Goal: Transaction & Acquisition: Purchase product/service

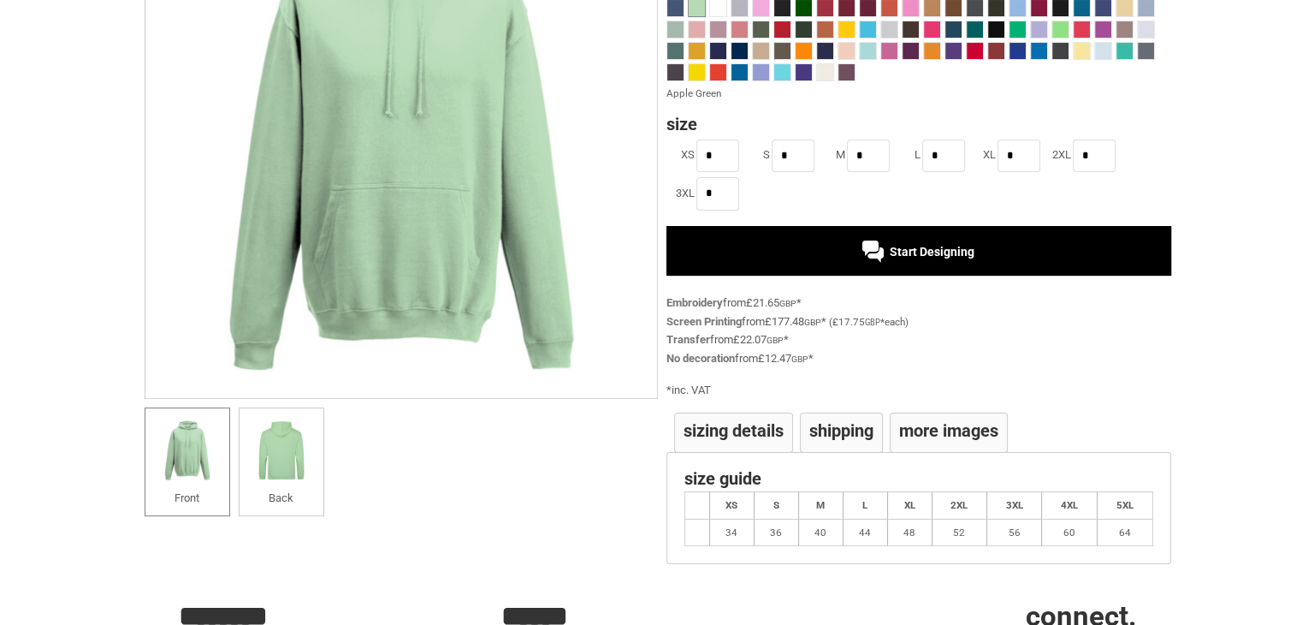
scroll to position [110, 0]
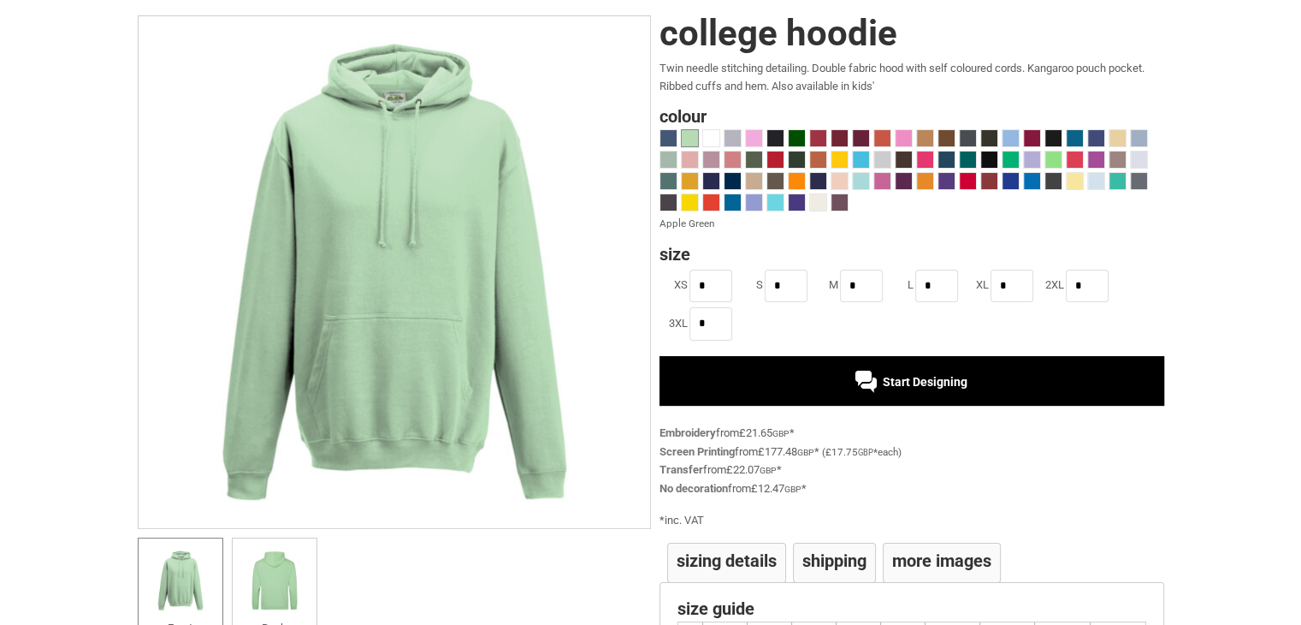
click at [1017, 380] on div "Start Designing" at bounding box center [912, 381] width 505 height 50
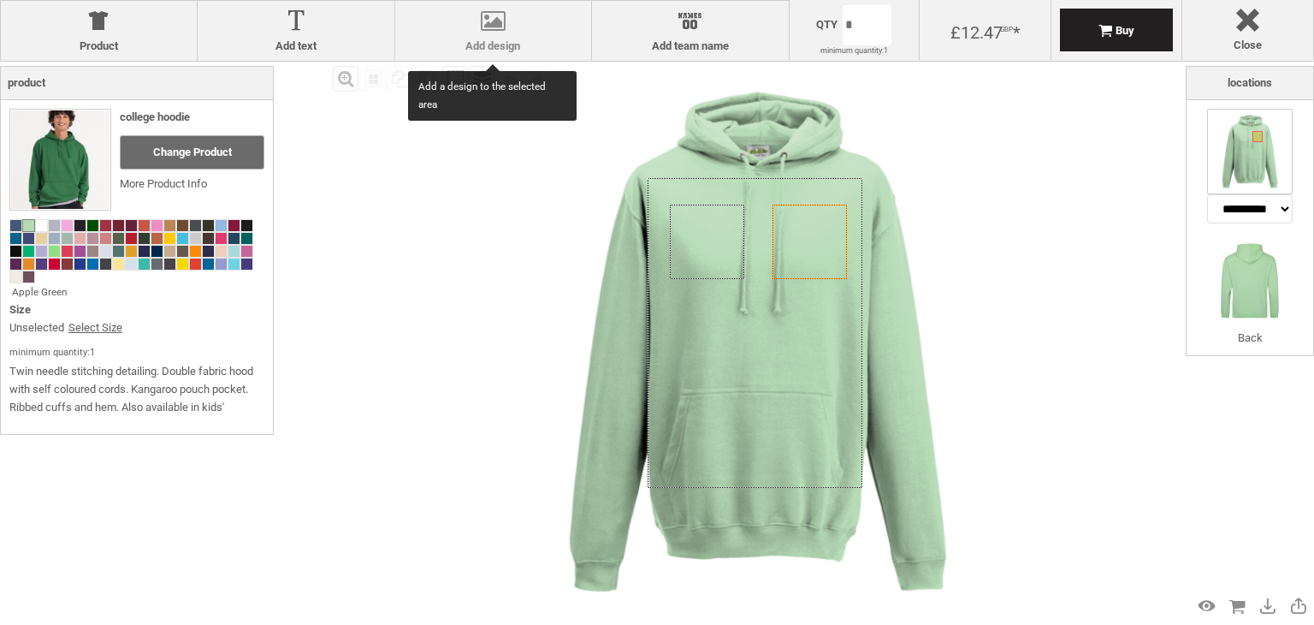
click at [483, 22] on div at bounding box center [493, 24] width 179 height 30
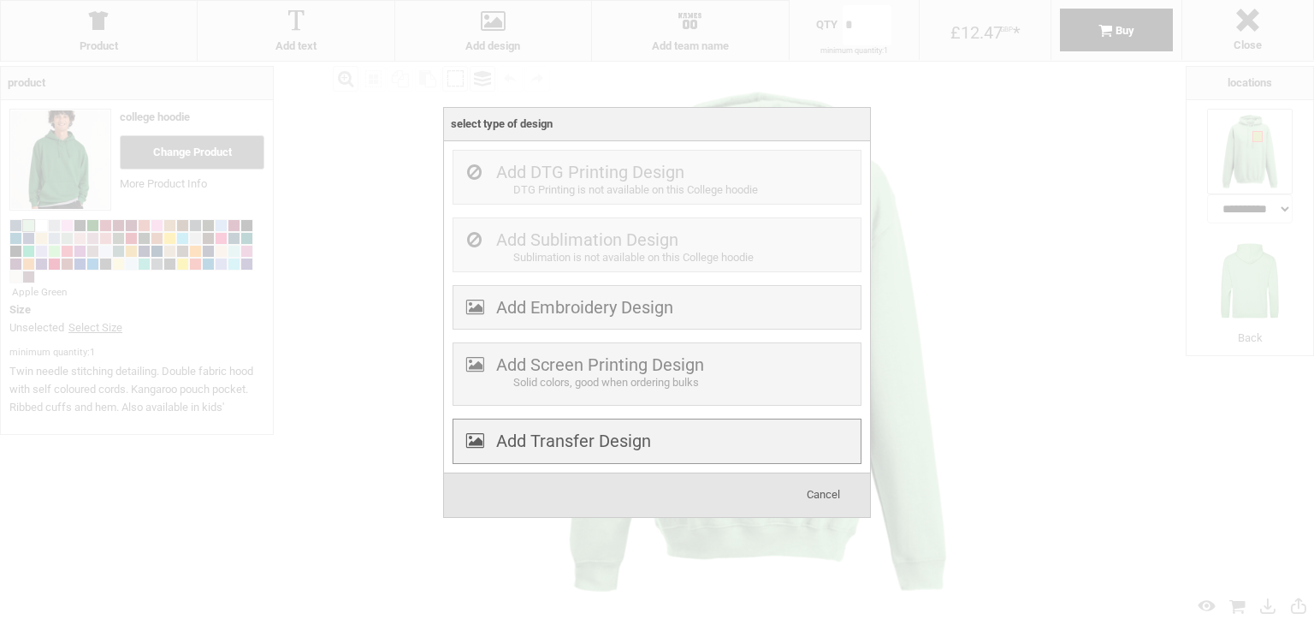
click at [575, 442] on label "Add Transfer Design" at bounding box center [573, 440] width 155 height 21
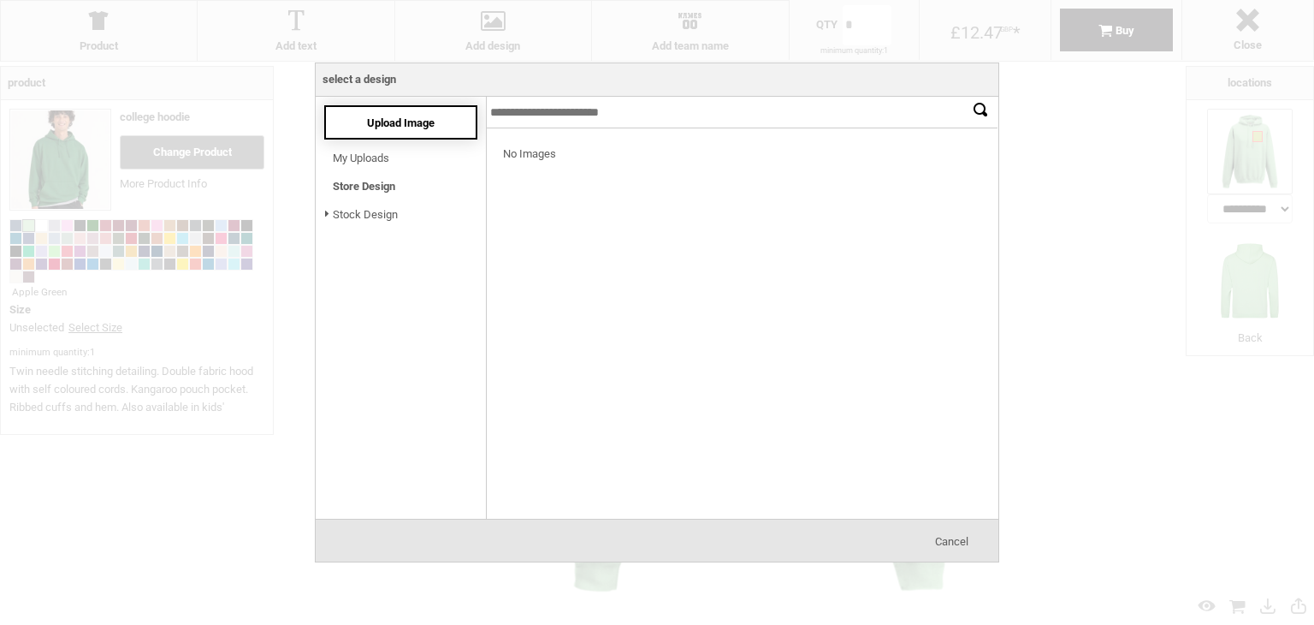
click at [359, 121] on div "Upload Image" at bounding box center [400, 122] width 153 height 34
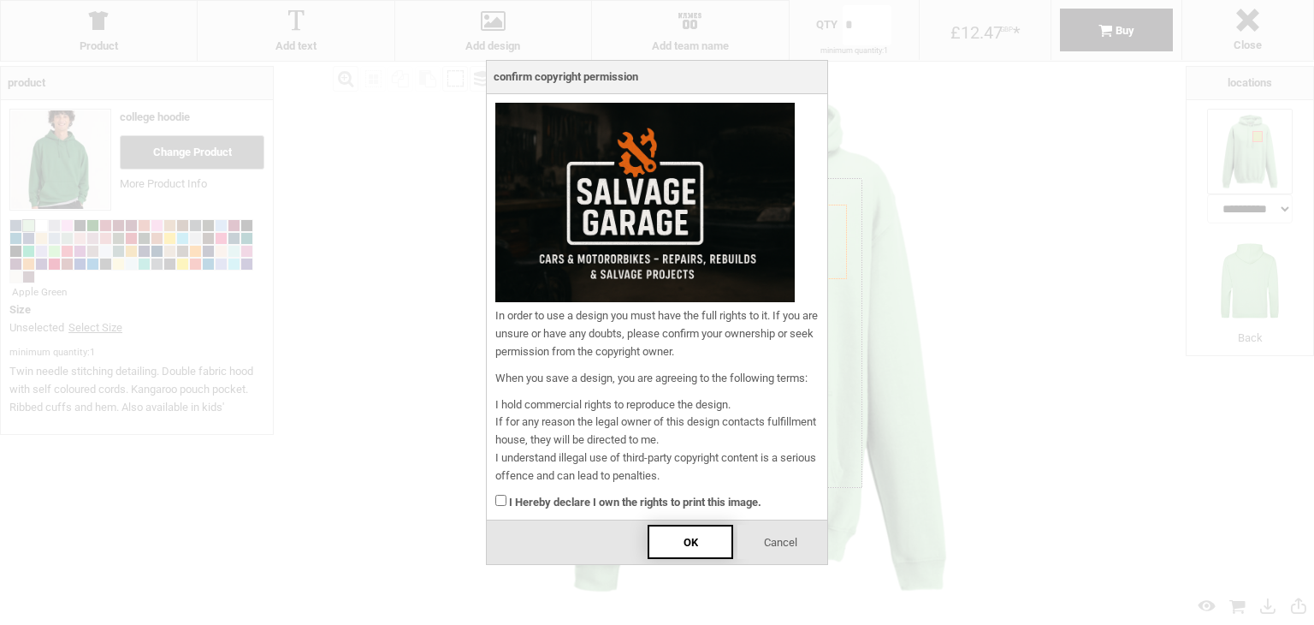
click at [687, 539] on span "OK" at bounding box center [691, 542] width 15 height 13
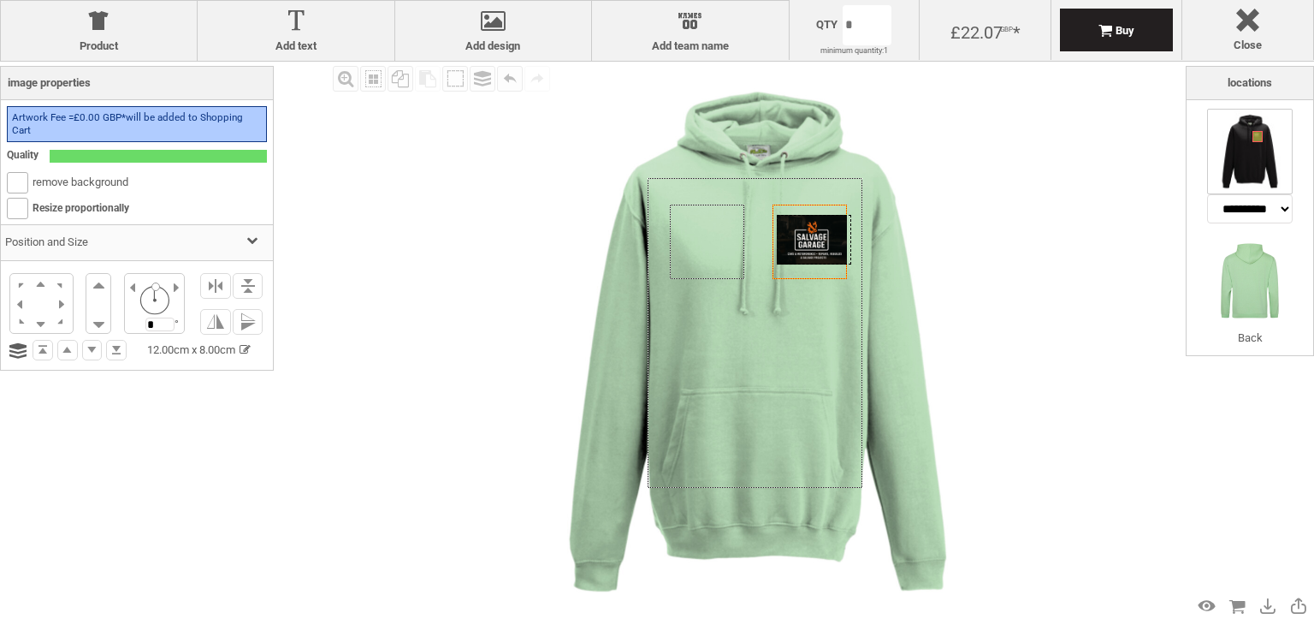
drag, startPoint x: 804, startPoint y: 230, endPoint x: 809, endPoint y: 240, distance: 11.1
click at [809, 240] on div at bounding box center [814, 240] width 74 height 50
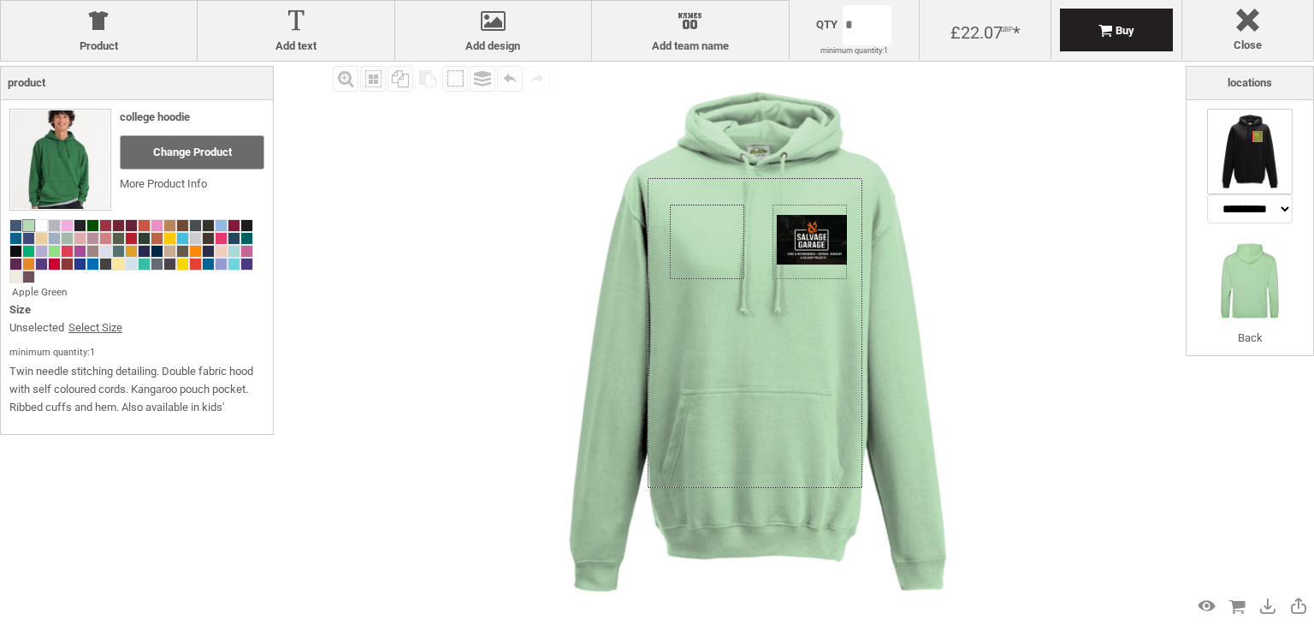
click at [1034, 274] on img at bounding box center [757, 342] width 560 height 560
click at [79, 225] on span at bounding box center [79, 225] width 11 height 11
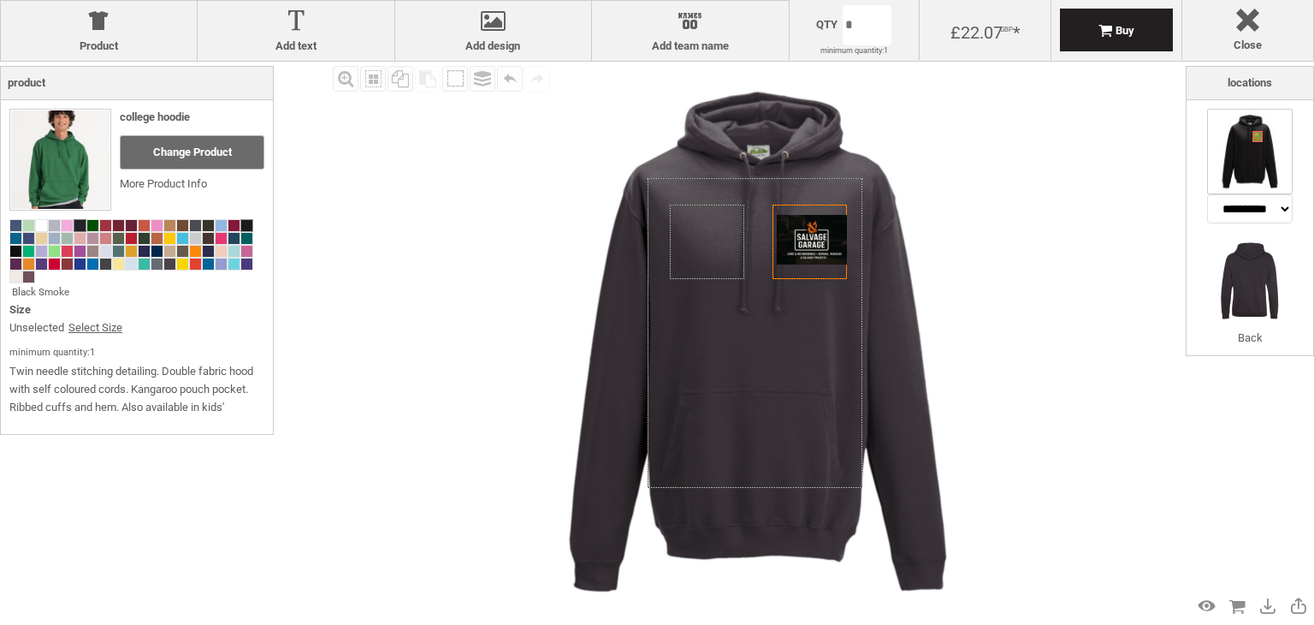
click at [245, 227] on span at bounding box center [246, 225] width 11 height 11
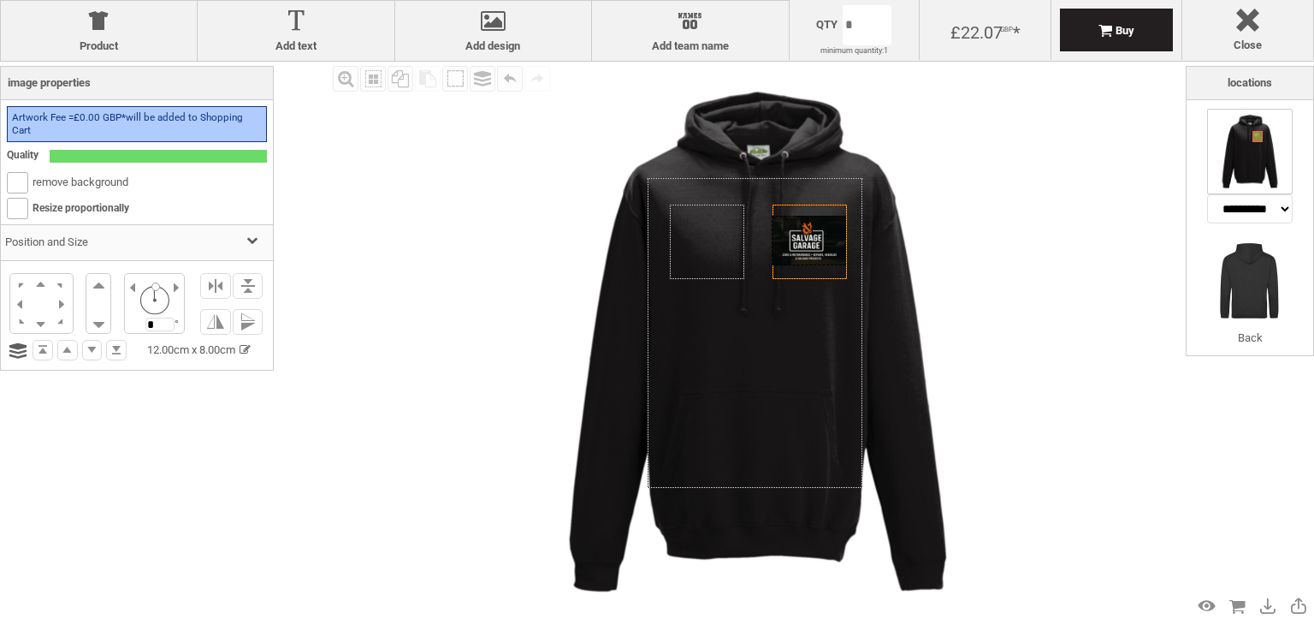
click at [792, 242] on div at bounding box center [809, 241] width 74 height 50
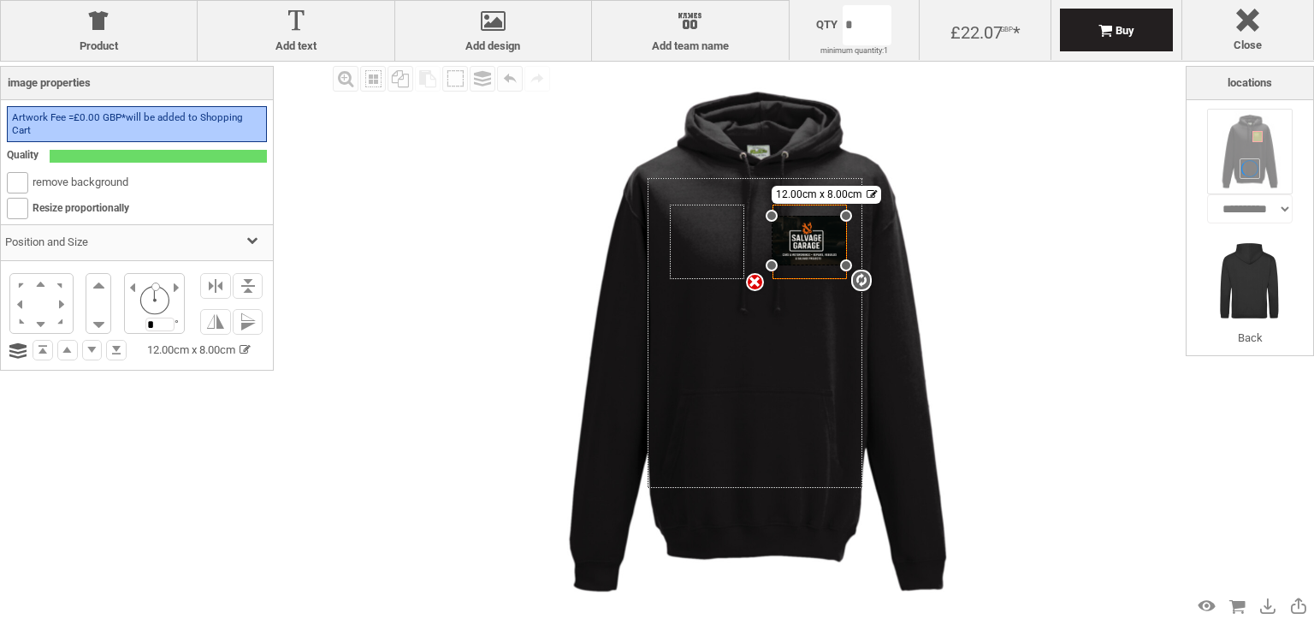
click at [1000, 268] on img at bounding box center [757, 342] width 560 height 560
